Goal: Navigation & Orientation: Find specific page/section

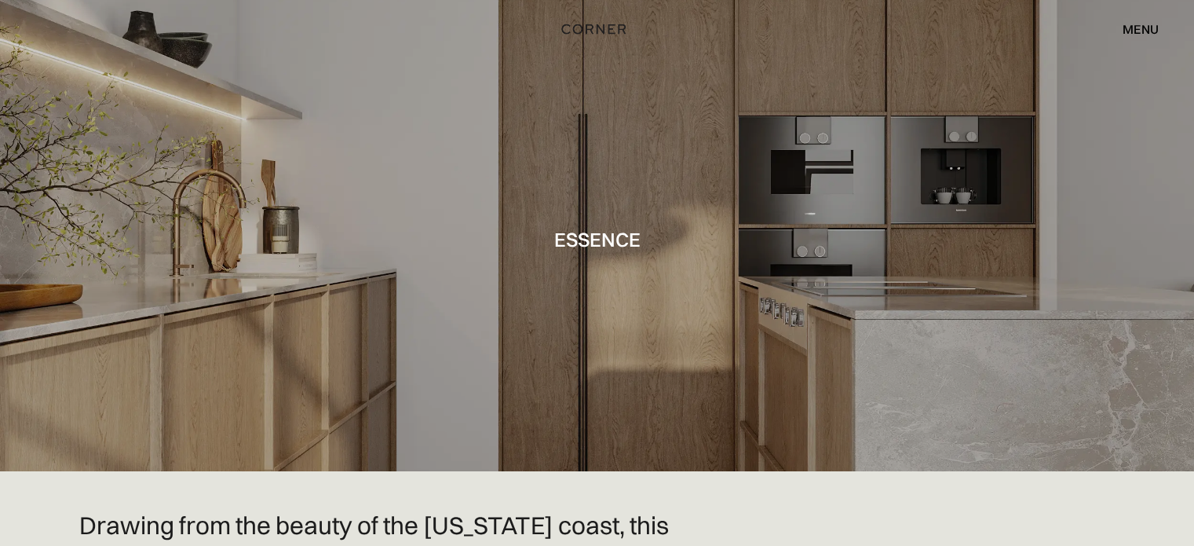
click at [1126, 33] on div "menu" at bounding box center [1141, 29] width 36 height 13
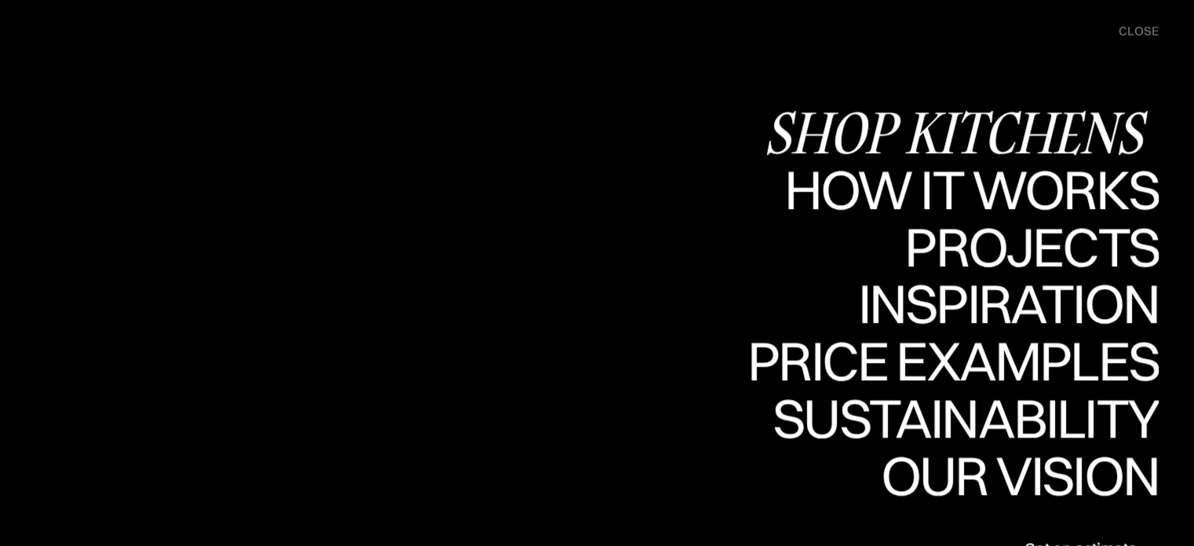
click at [998, 140] on div "Shop Kitchens" at bounding box center [961, 131] width 395 height 55
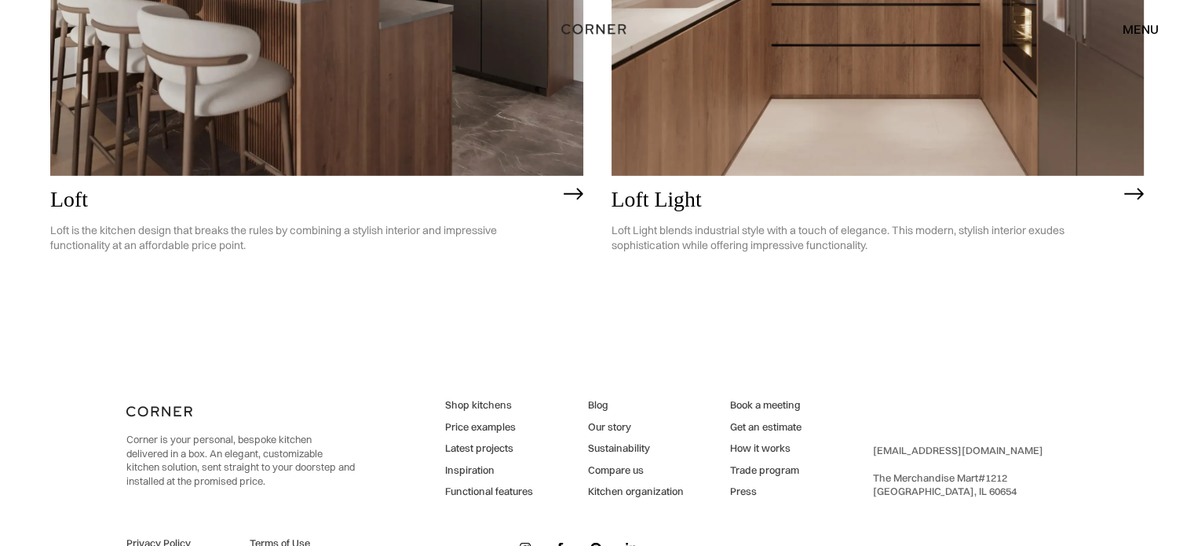
scroll to position [4409, 0]
